Goal: Transaction & Acquisition: Obtain resource

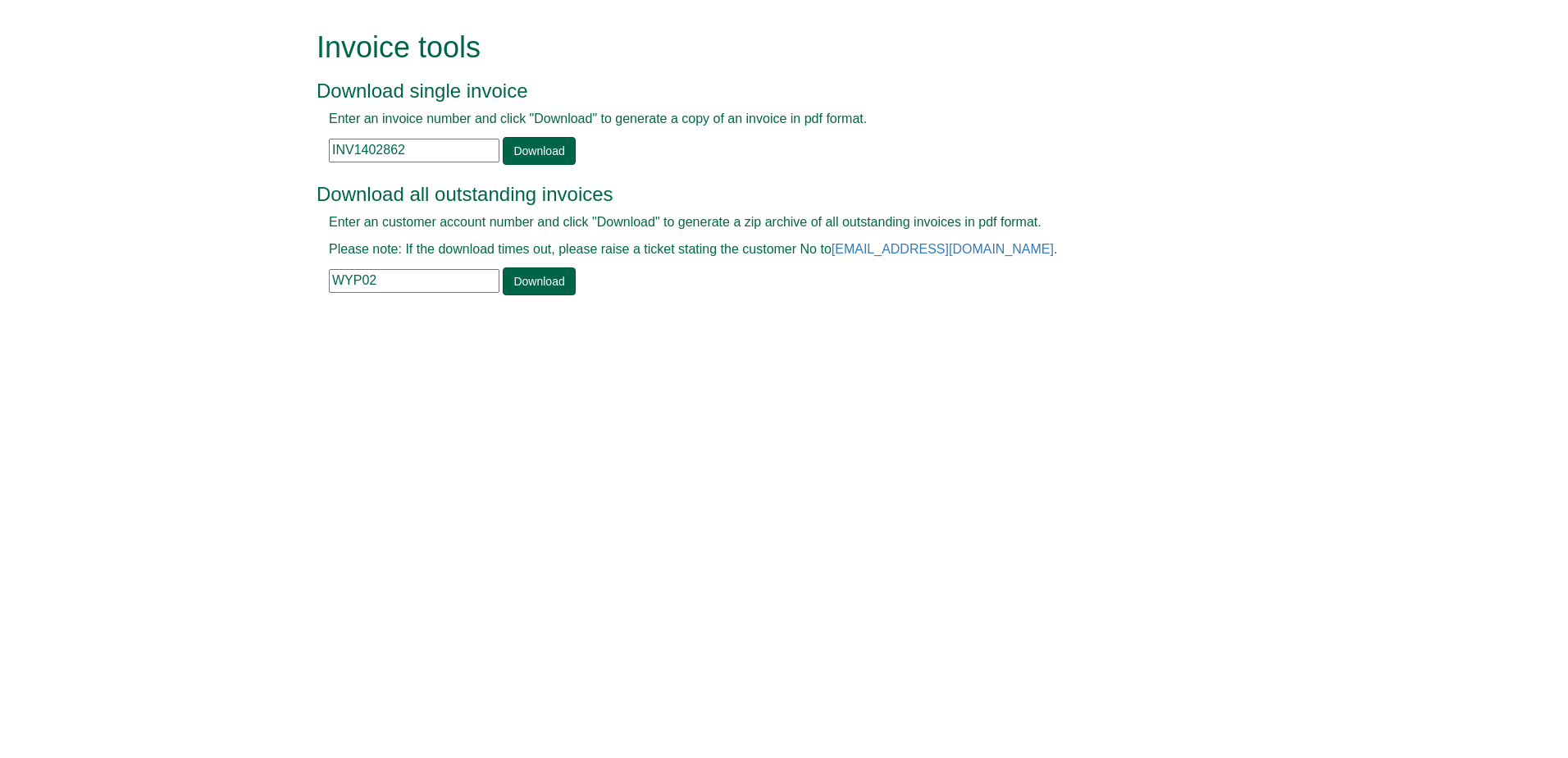
drag, startPoint x: 412, startPoint y: 143, endPoint x: 222, endPoint y: 149, distance: 190.1
click at [222, 149] on form "Invoice tools Download single invoice Enter an invoice number and click "Downlo…" at bounding box center [784, 165] width 1568 height 330
paste input "text"
click at [466, 146] on input "text" at bounding box center [414, 150] width 170 height 24
paste input "text"
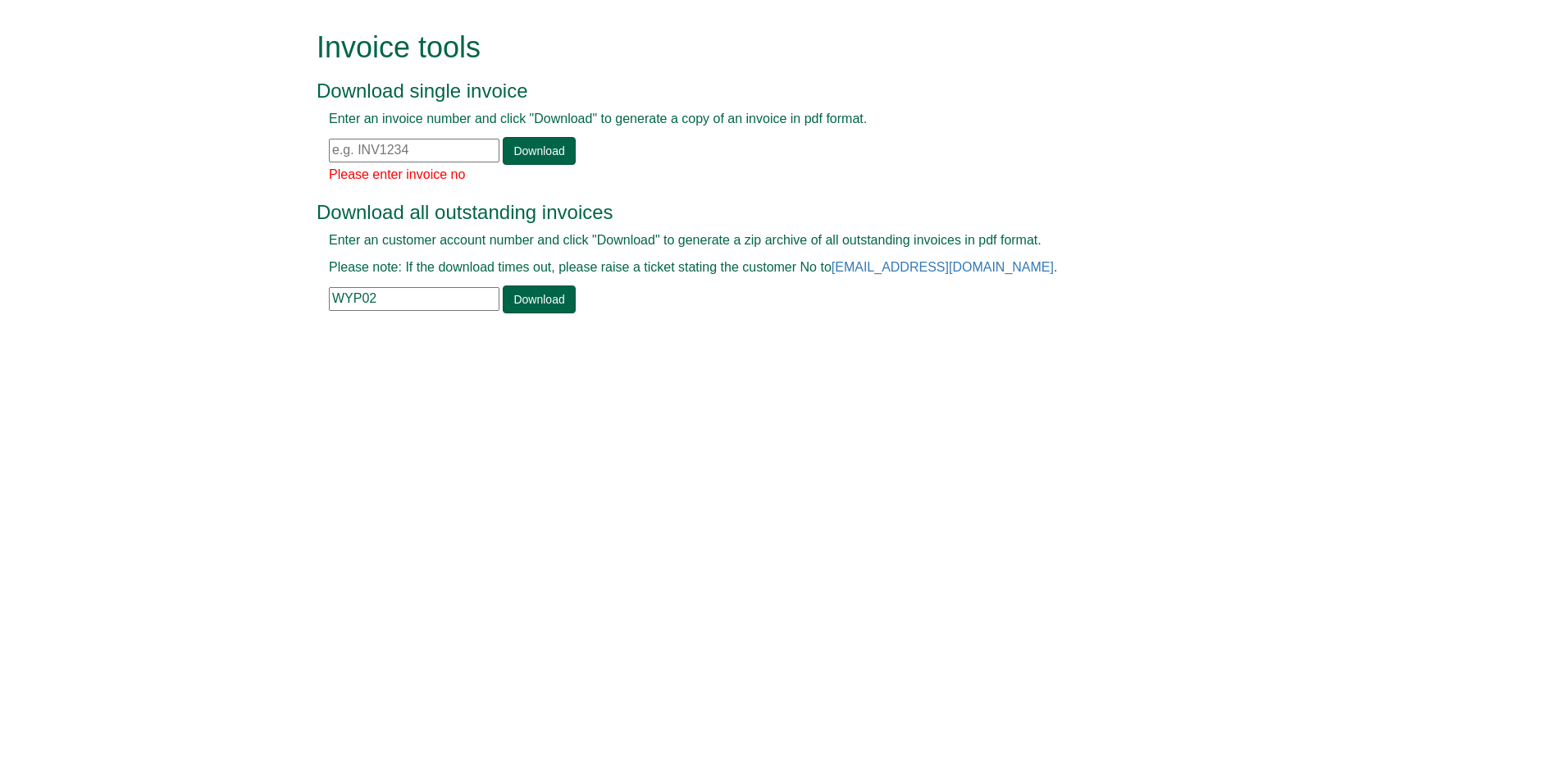
click at [382, 149] on input "text" at bounding box center [414, 150] width 170 height 24
type input "INV1383186"
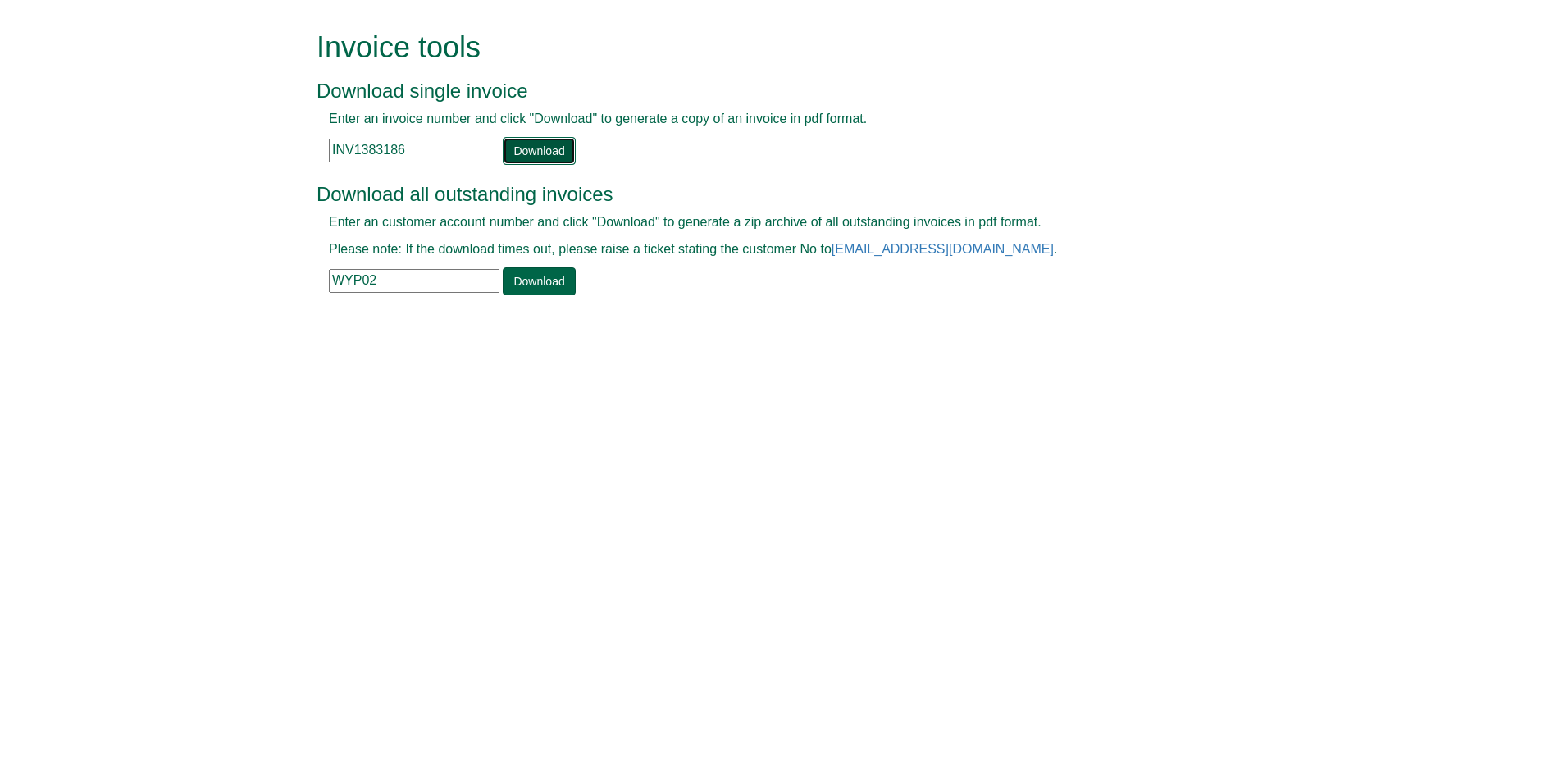
click at [561, 158] on link "Download" at bounding box center [539, 151] width 72 height 28
click at [363, 151] on input "text" at bounding box center [414, 150] width 170 height 24
click at [368, 139] on input "INV" at bounding box center [414, 150] width 170 height 24
click at [530, 146] on link "Download" at bounding box center [539, 151] width 72 height 28
click at [406, 151] on input "INV1383186" at bounding box center [414, 150] width 170 height 24
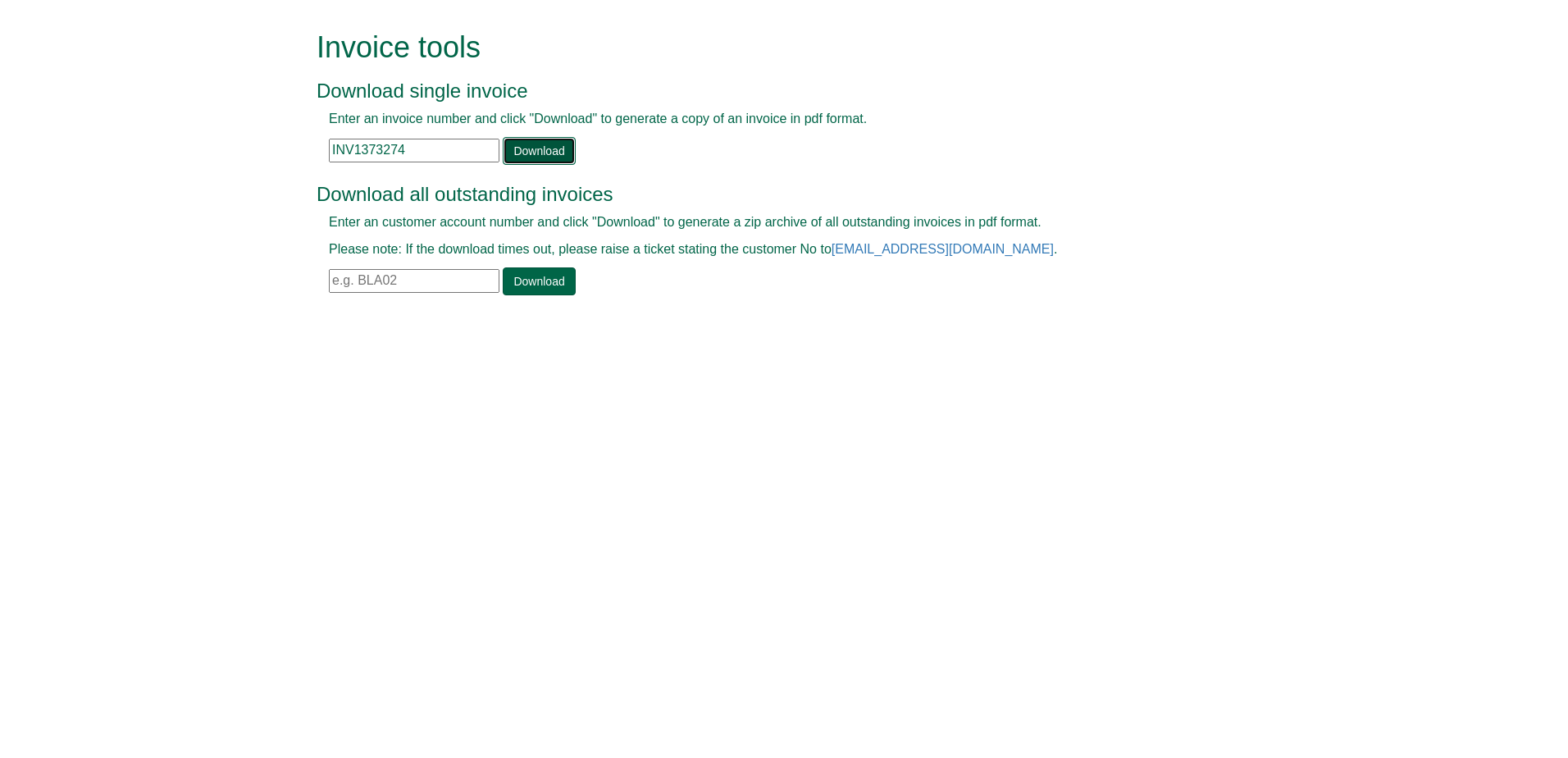
click at [511, 161] on link "Download" at bounding box center [539, 151] width 72 height 28
drag, startPoint x: 416, startPoint y: 150, endPoint x: 287, endPoint y: 150, distance: 129.0
click at [287, 150] on form "Invoice tools Download single invoice Enter an invoice number and click "Downlo…" at bounding box center [784, 165] width 1568 height 330
type input "INV1373341"
click at [541, 150] on link "Download" at bounding box center [539, 151] width 72 height 28
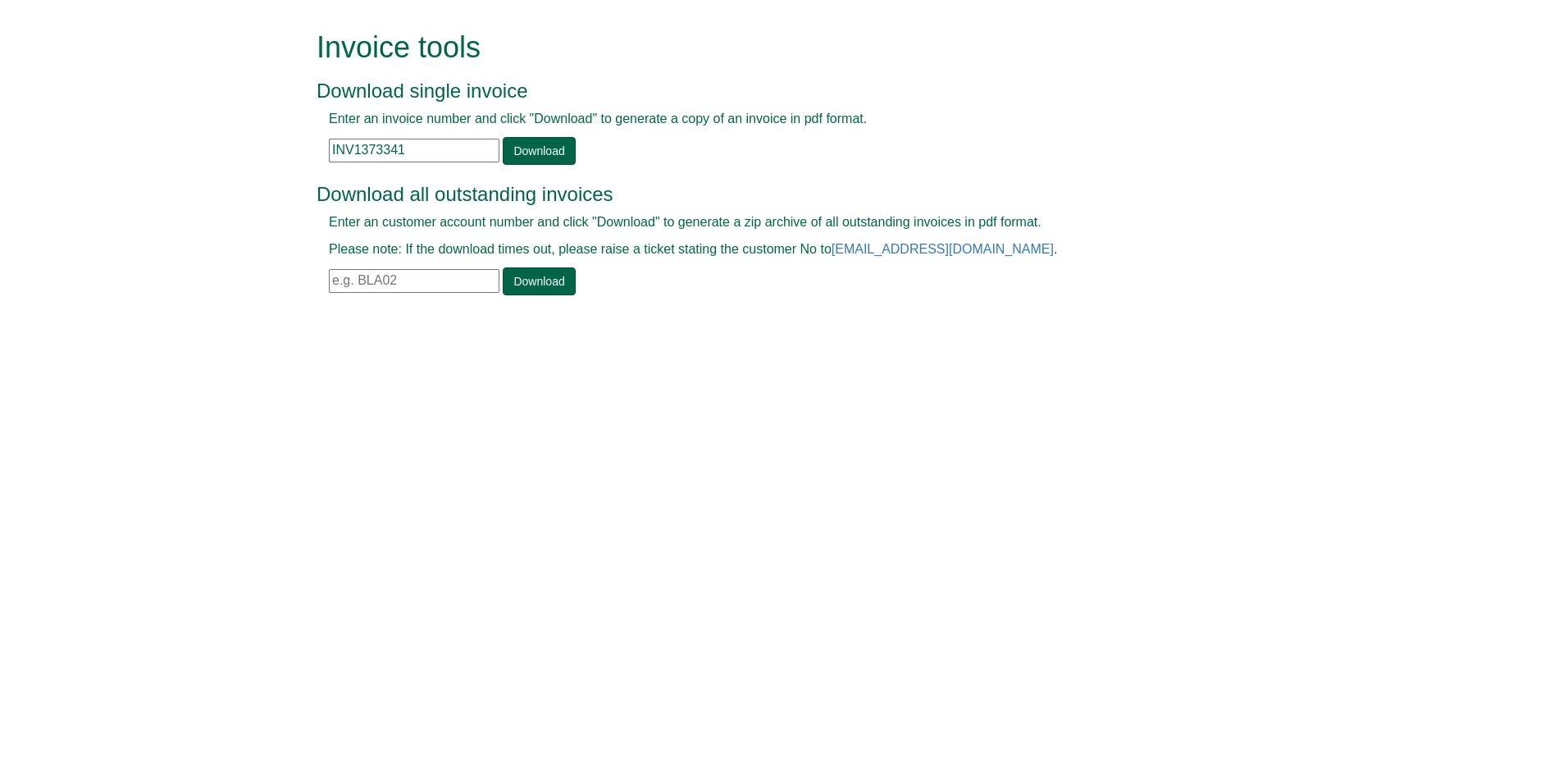
click at [370, 277] on input "text" at bounding box center [414, 280] width 170 height 24
paste input "GEN11"
type input "GEN11"
click at [547, 280] on link "Download" at bounding box center [539, 281] width 72 height 28
click at [510, 289] on link "Download" at bounding box center [539, 281] width 72 height 28
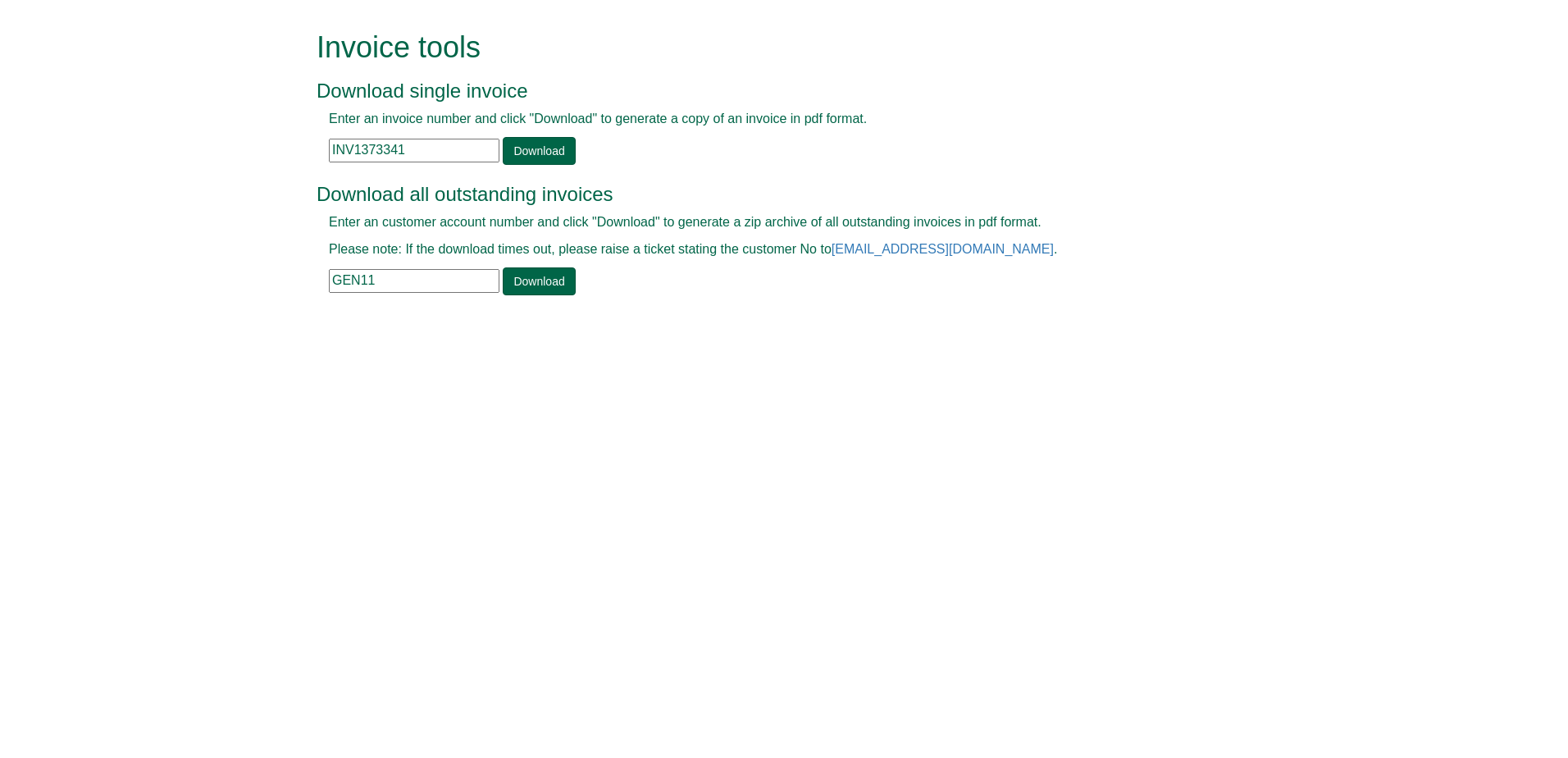
click at [992, 317] on div "Invoice tools Download single invoice Enter an invoice number and click "Downlo…" at bounding box center [796, 165] width 935 height 330
drag, startPoint x: 416, startPoint y: 156, endPoint x: 153, endPoint y: 178, distance: 263.9
click at [153, 178] on form "Invoice tools Download single invoice Enter an invoice number and click "Downlo…" at bounding box center [784, 165] width 1568 height 330
paste input "290634"
click at [510, 160] on link "Download" at bounding box center [539, 151] width 72 height 28
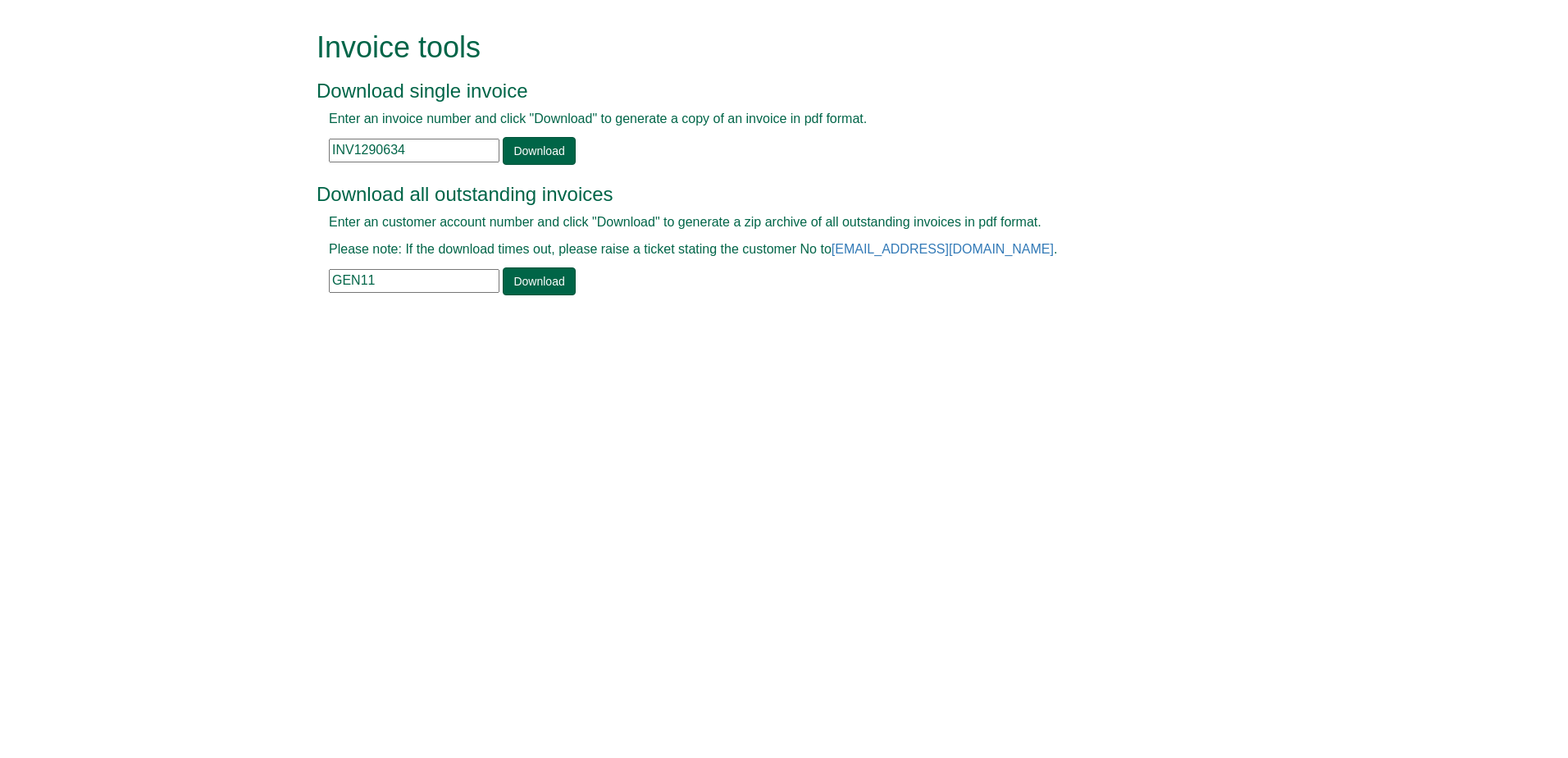
drag, startPoint x: 427, startPoint y: 144, endPoint x: 280, endPoint y: 134, distance: 147.3
click at [280, 134] on form "Invoice tools Download single invoice Enter an invoice number and click "Downlo…" at bounding box center [784, 165] width 1568 height 330
paste input "982"
click at [528, 154] on link "Download" at bounding box center [539, 151] width 72 height 28
drag, startPoint x: 408, startPoint y: 146, endPoint x: 315, endPoint y: 126, distance: 95.1
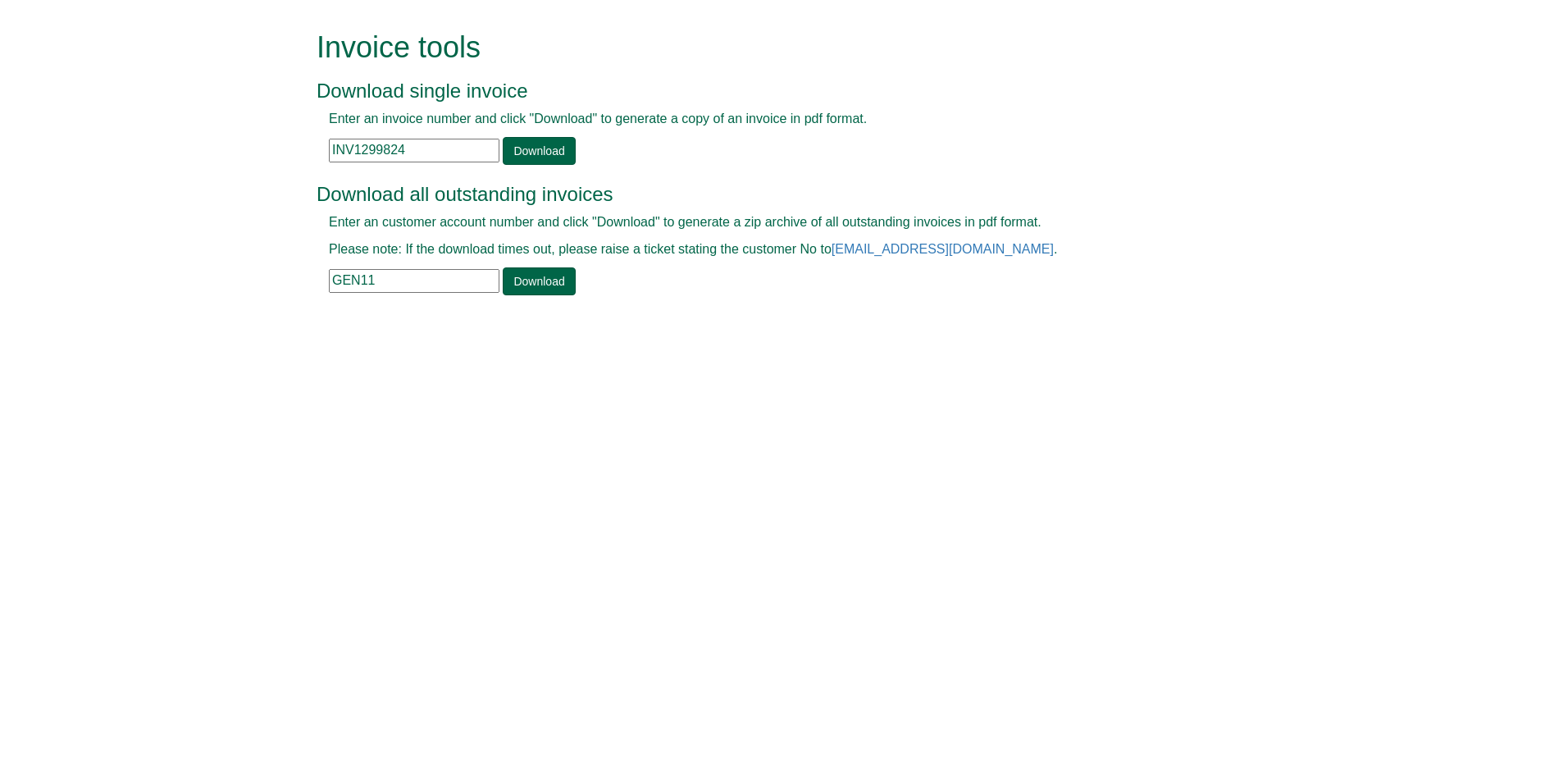
click at [315, 126] on div "Invoice tools Download single invoice Enter an invoice number and click "Downlo…" at bounding box center [784, 165] width 960 height 330
paste input "302792"
click at [537, 142] on link "Download" at bounding box center [539, 151] width 72 height 28
drag, startPoint x: 416, startPoint y: 158, endPoint x: 276, endPoint y: 154, distance: 140.1
click at [276, 154] on form "Invoice tools Download single invoice Enter an invoice number and click "Downlo…" at bounding box center [784, 165] width 1568 height 330
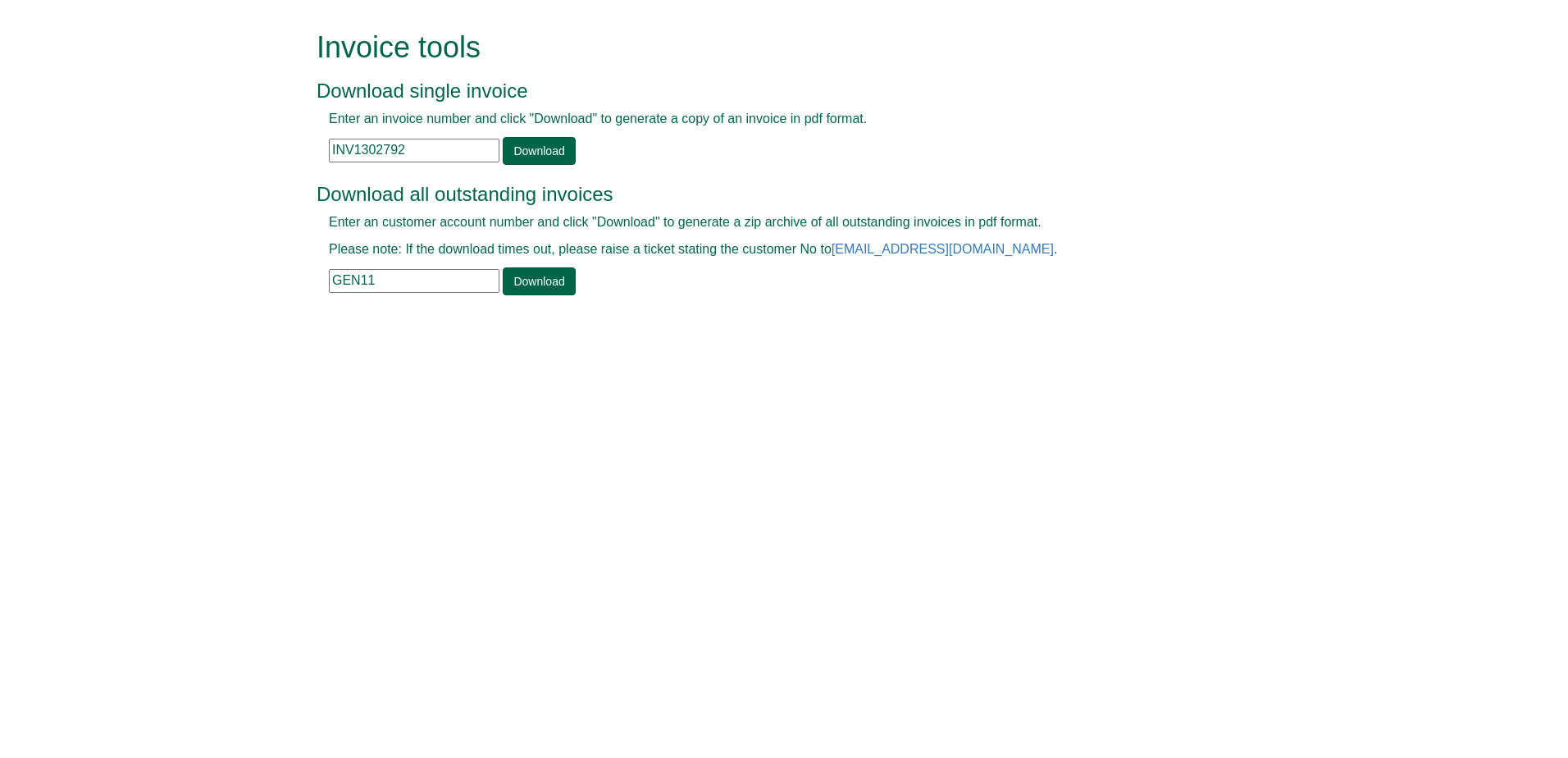
paste input "4959"
click at [560, 151] on link "Download" at bounding box center [539, 151] width 72 height 28
drag, startPoint x: 418, startPoint y: 151, endPoint x: 158, endPoint y: 167, distance: 260.5
click at [158, 167] on form "Invoice tools Download single invoice Enter an invoice number and click "Downlo…" at bounding box center [784, 165] width 1568 height 330
paste input "68796"
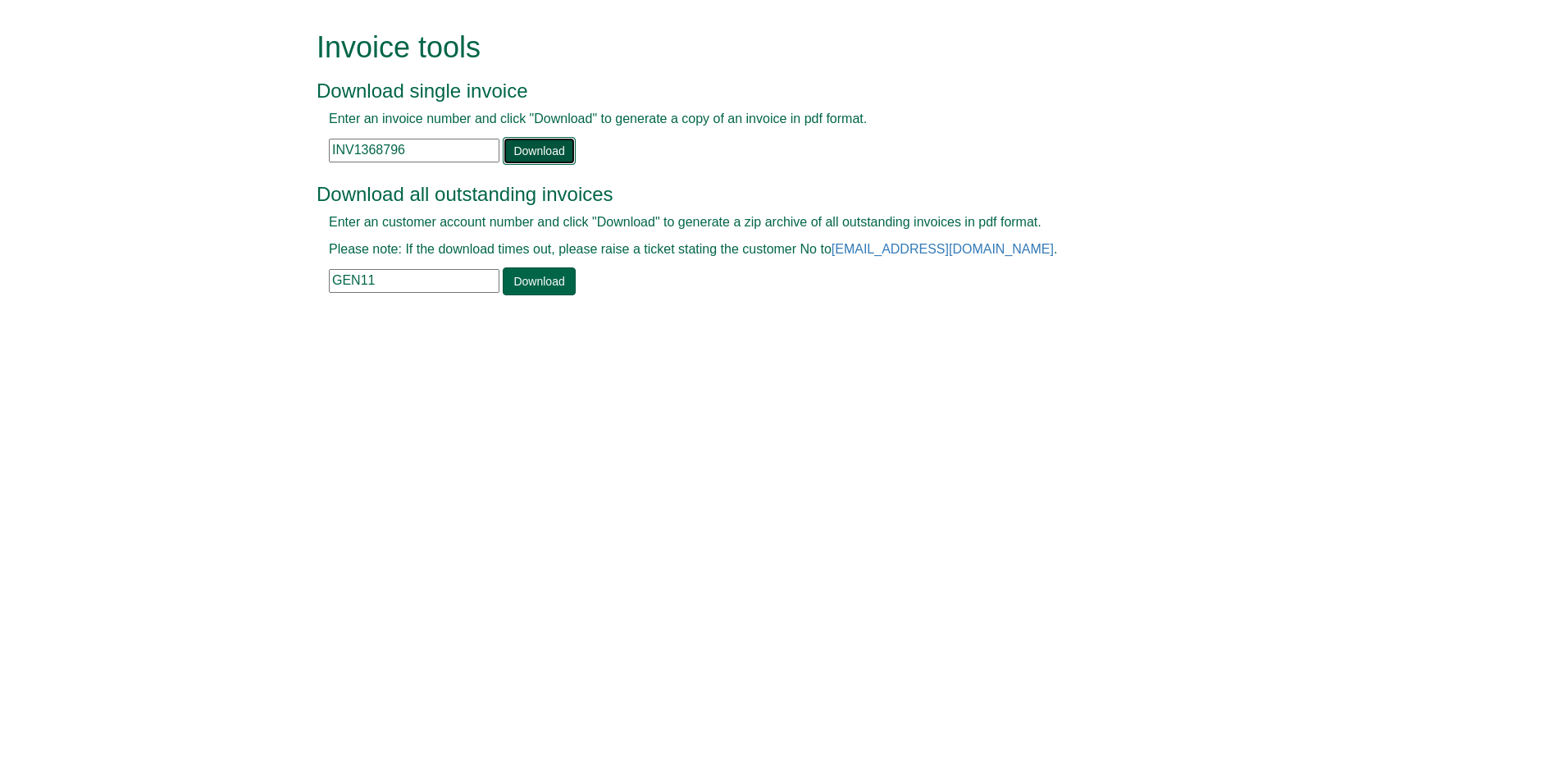
click at [564, 158] on link "Download" at bounding box center [539, 151] width 72 height 28
drag, startPoint x: 441, startPoint y: 145, endPoint x: 296, endPoint y: 150, distance: 145.1
click at [296, 150] on form "Invoice tools Download single invoice Enter an invoice number and click "Downlo…" at bounding box center [784, 165] width 1568 height 330
paste input "73463"
click at [509, 151] on link "Download" at bounding box center [539, 151] width 72 height 28
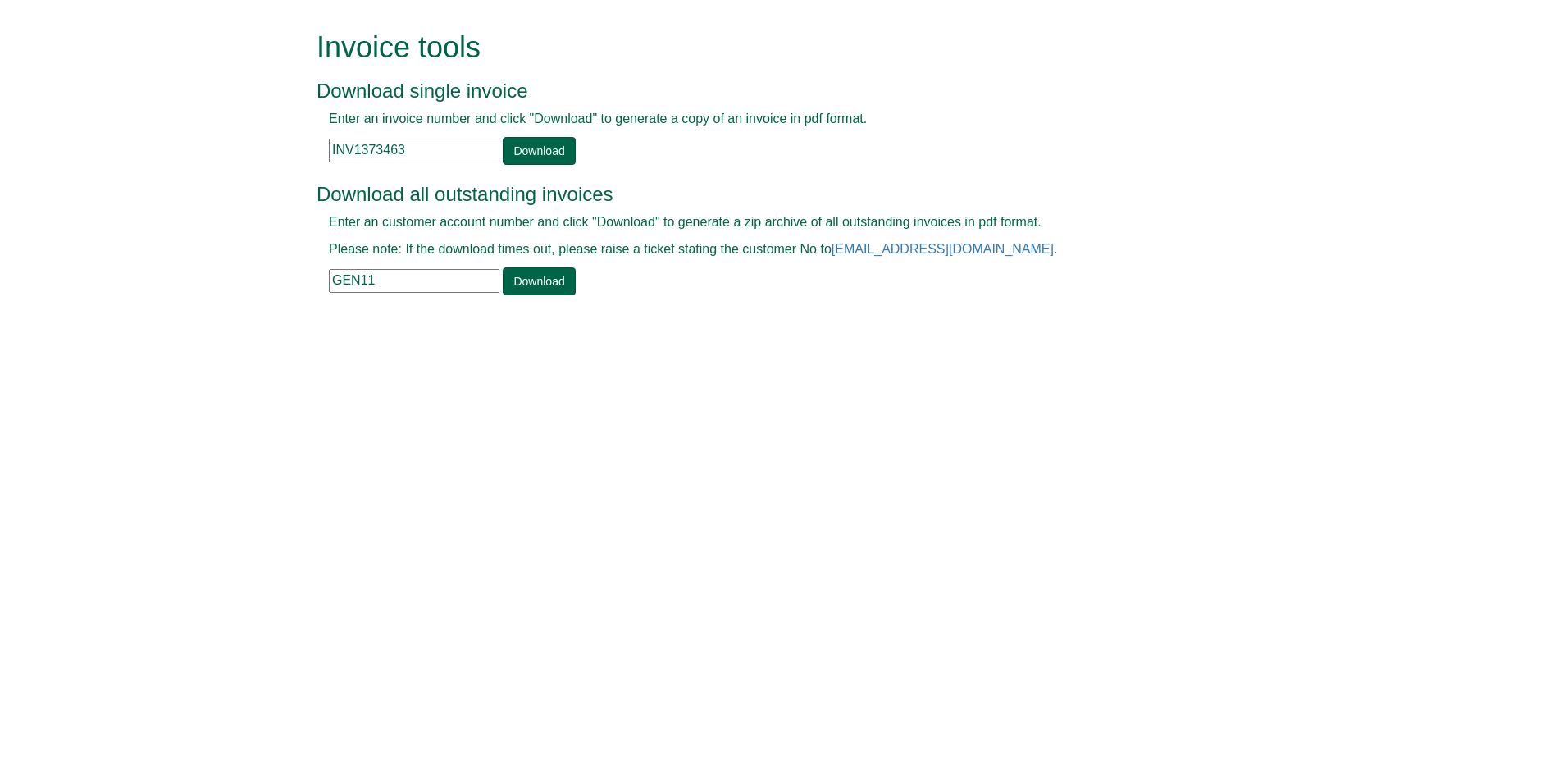
drag, startPoint x: 464, startPoint y: 150, endPoint x: 149, endPoint y: 155, distance: 315.0
click at [149, 155] on form "Invoice tools Download single invoice Enter an invoice number and click "Downlo…" at bounding box center [784, 165] width 1568 height 330
paste input "89767"
click at [524, 157] on link "Download" at bounding box center [539, 151] width 72 height 28
drag, startPoint x: 433, startPoint y: 144, endPoint x: 331, endPoint y: 158, distance: 103.0
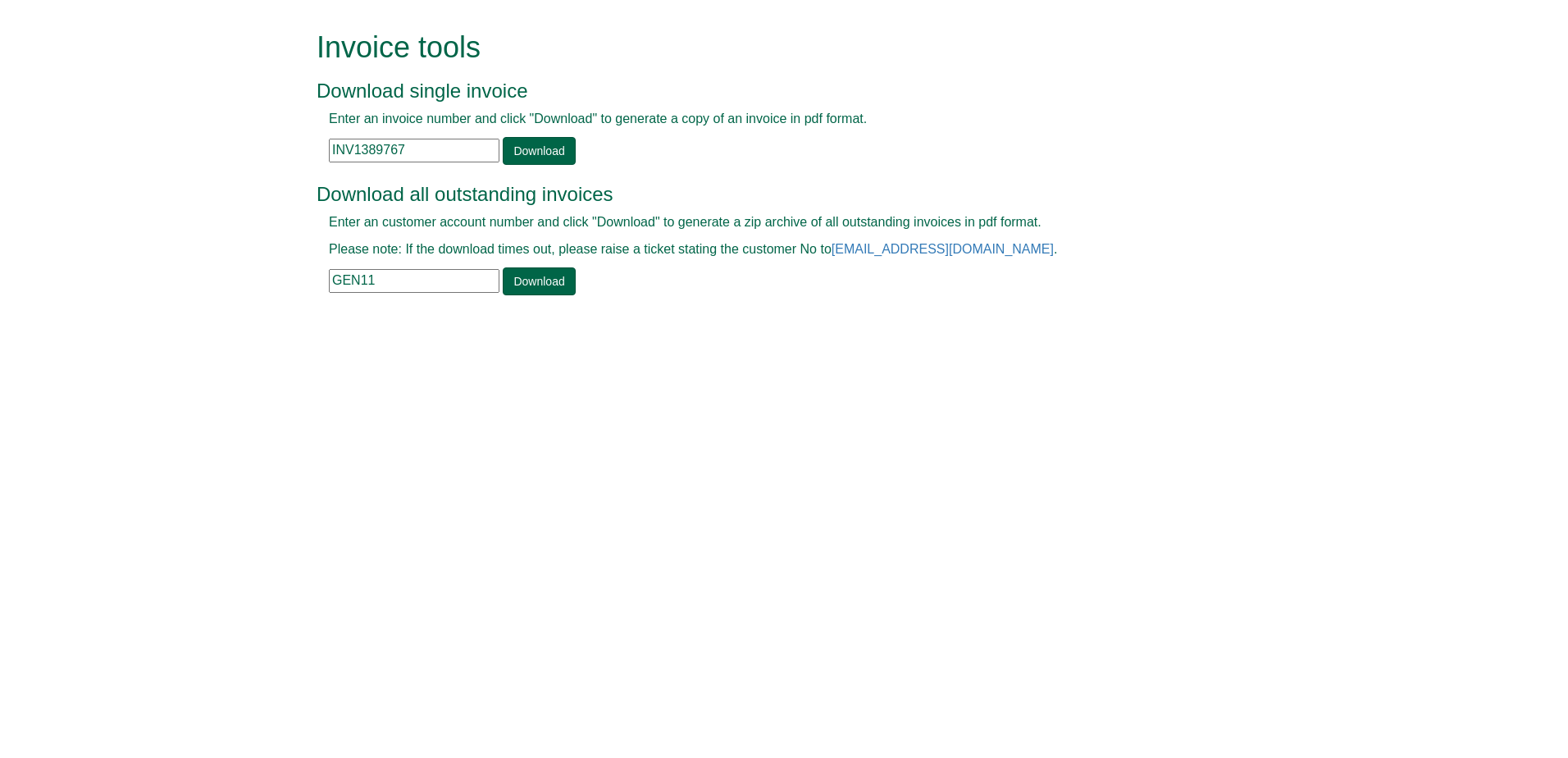
click at [331, 158] on input "INV1389767" at bounding box center [414, 150] width 170 height 24
paste input "INV1371697"
type input "INV1371697"
click at [537, 160] on link "Download" at bounding box center [539, 151] width 72 height 28
